Goal: Navigation & Orientation: Find specific page/section

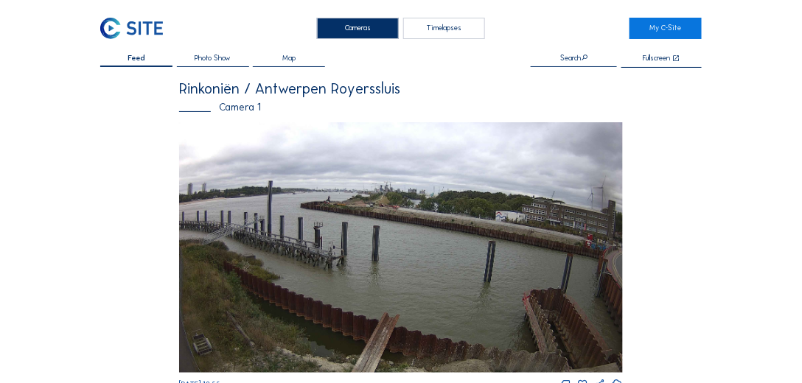
click at [117, 24] on img at bounding box center [131, 28] width 63 height 21
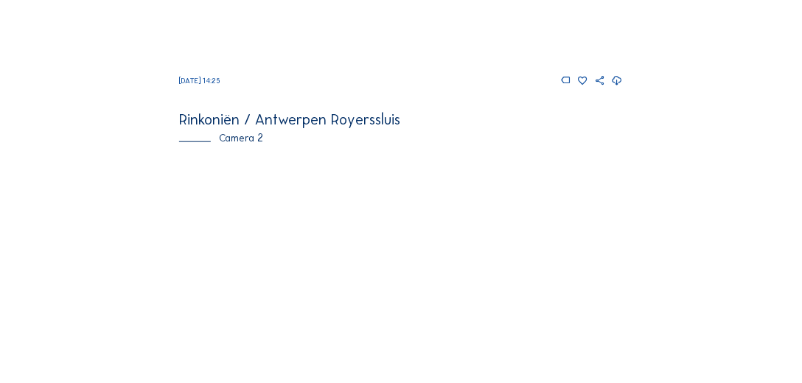
scroll to position [337, 0]
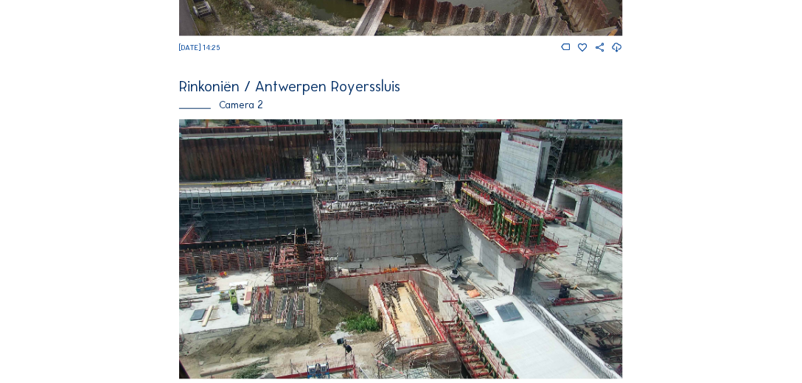
click at [479, 156] on img at bounding box center [401, 249] width 444 height 260
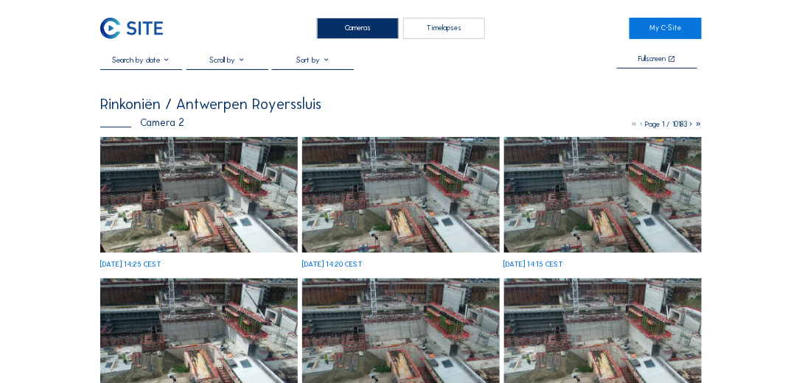
click at [201, 156] on img at bounding box center [199, 195] width 198 height 116
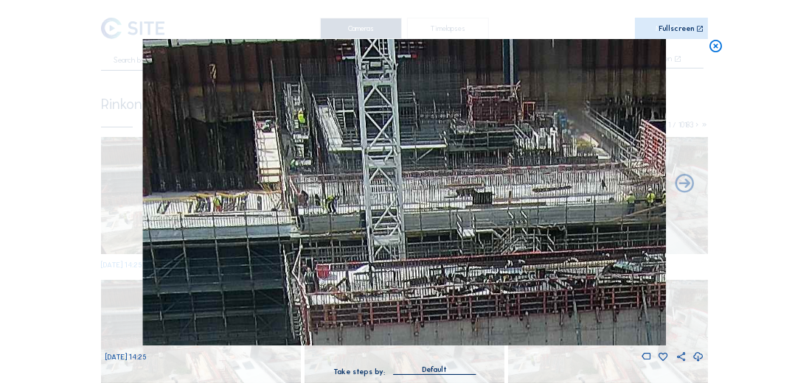
drag, startPoint x: 309, startPoint y: 81, endPoint x: 302, endPoint y: 142, distance: 60.9
click at [302, 142] on img at bounding box center [404, 192] width 523 height 307
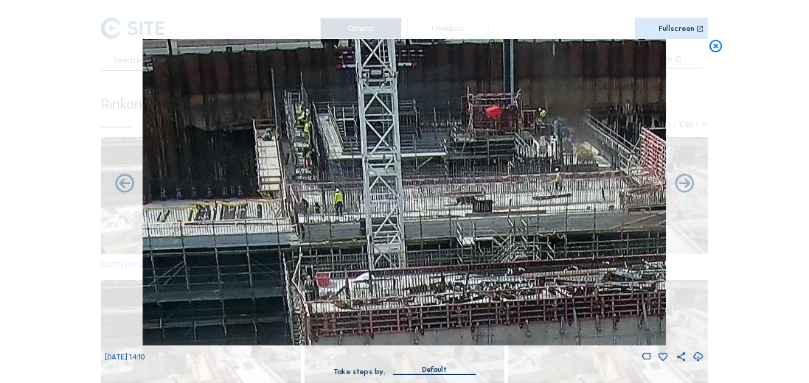
click at [718, 47] on icon at bounding box center [715, 46] width 15 height 15
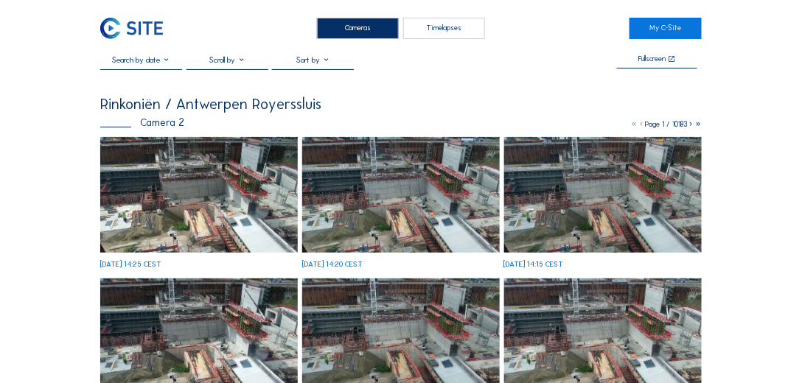
click at [104, 32] on img at bounding box center [131, 28] width 63 height 21
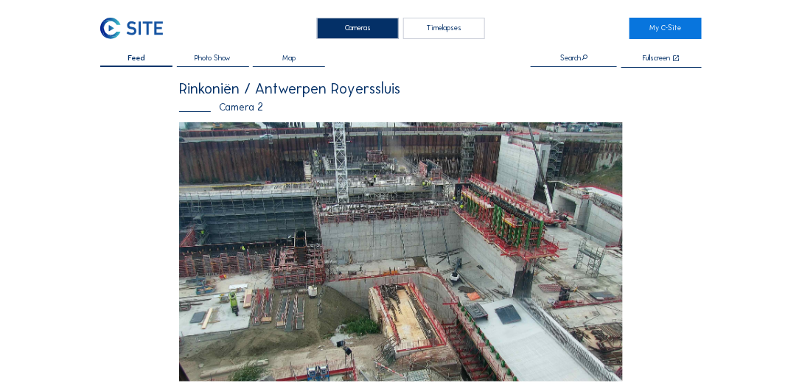
click at [128, 30] on img at bounding box center [131, 28] width 63 height 21
